Goal: Task Accomplishment & Management: Complete application form

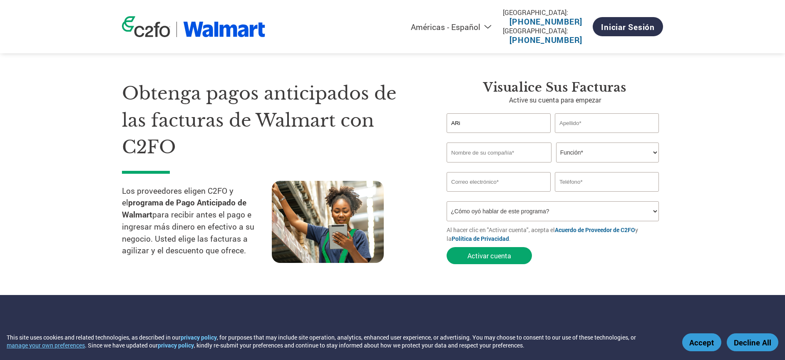
select select "es-MX"
type input "Ariel"
type input "Olaiz"
type input "Empresa Prueba"
select select "CFO"
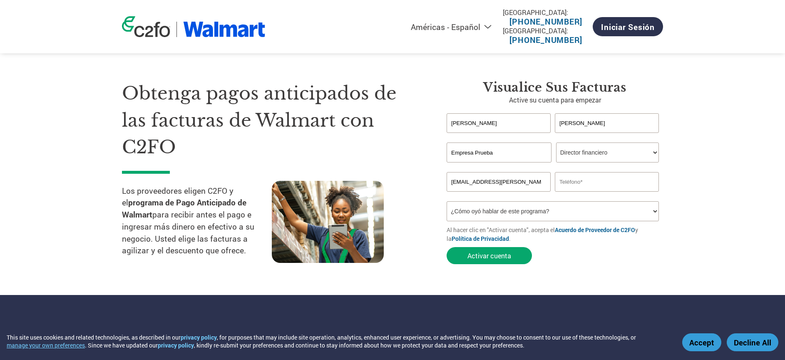
type input "ariel.olaiz@gmail.com"
type input "8115253458"
select select "Email"
click at [698, 343] on button "Accept" at bounding box center [701, 342] width 39 height 18
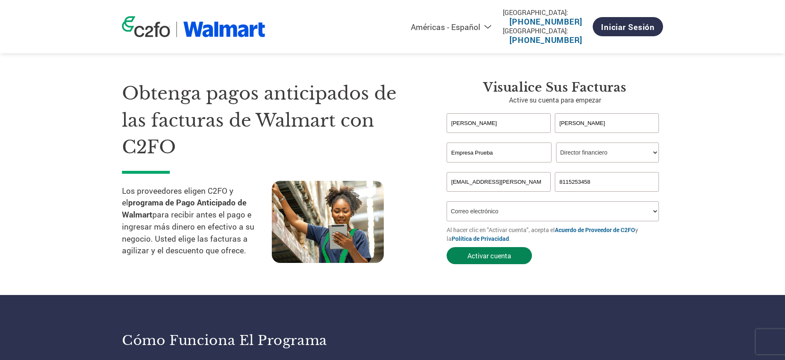
click at [479, 256] on button "Activar cuenta" at bounding box center [489, 255] width 85 height 17
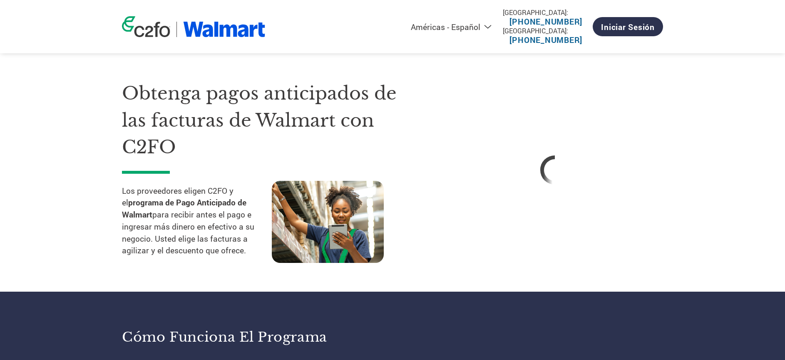
select select "es-MX"
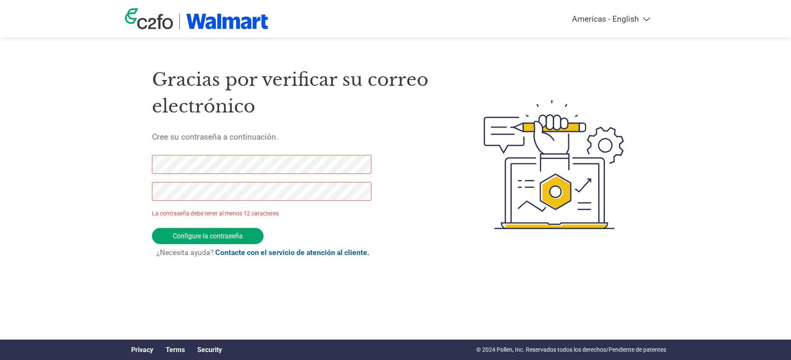
click at [124, 157] on div "Americas - English Américas - Español [GEOGRAPHIC_DATA] - Português Amériques -…" at bounding box center [395, 131] width 791 height 262
click at [181, 229] on input "Configure la contraseña" at bounding box center [208, 236] width 112 height 16
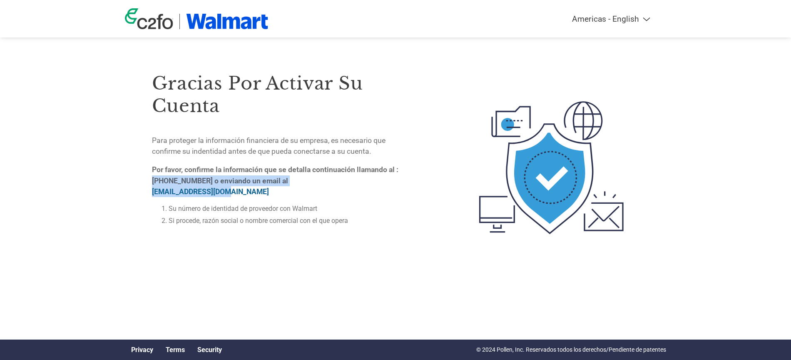
drag, startPoint x: 403, startPoint y: 171, endPoint x: 287, endPoint y: 190, distance: 118.1
click at [287, 190] on p "Por favor, confirme la información que se detalla continuación llamando al : [P…" at bounding box center [283, 180] width 263 height 33
click at [352, 251] on div "Gracias por activar su cuenta Para proteger la información financiera de su emp…" at bounding box center [283, 167] width 263 height 227
select select "es-MX"
